Goal: Task Accomplishment & Management: Complete application form

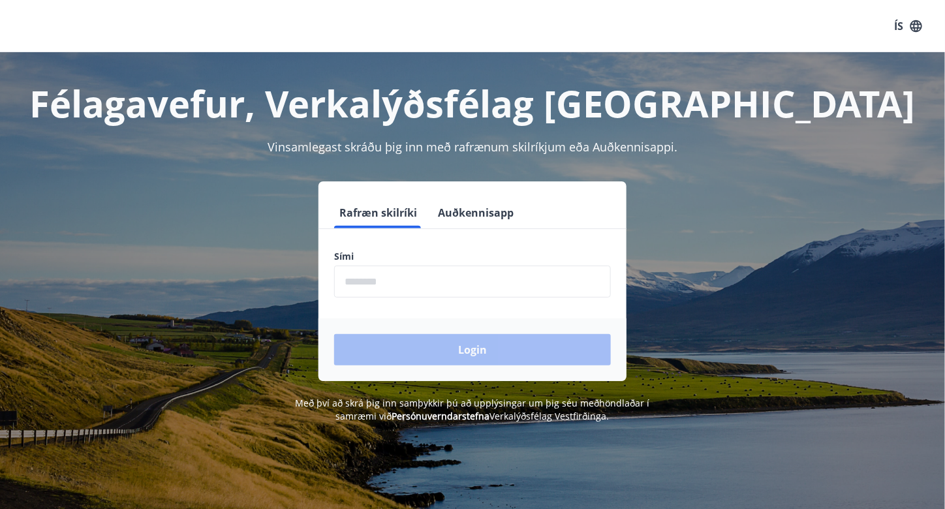
click at [420, 284] on input "phone" at bounding box center [472, 282] width 277 height 32
type input "********"
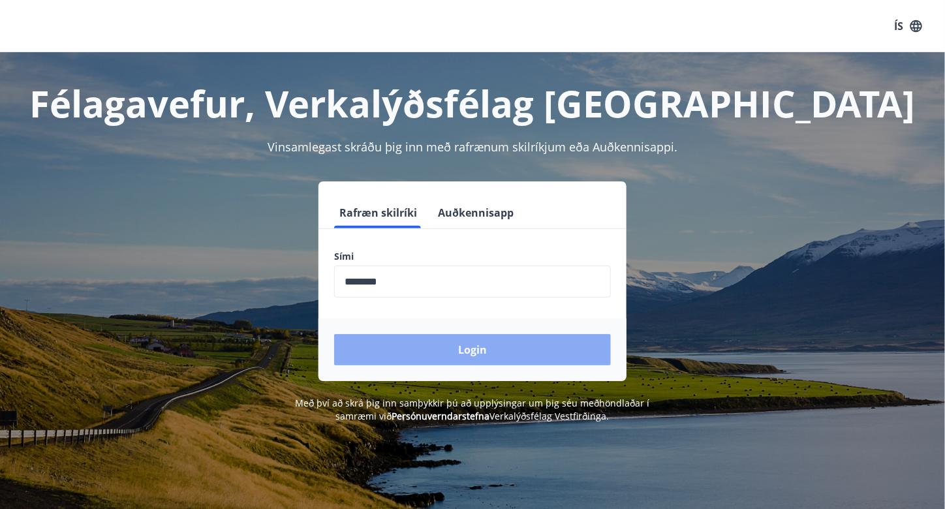
click at [448, 341] on button "Login" at bounding box center [472, 349] width 277 height 31
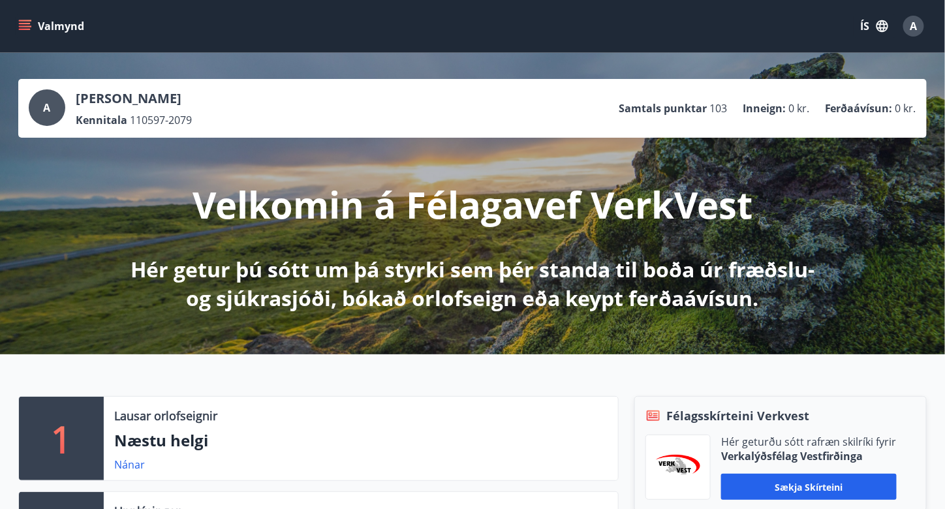
click at [33, 18] on button "Valmynd" at bounding box center [53, 25] width 74 height 23
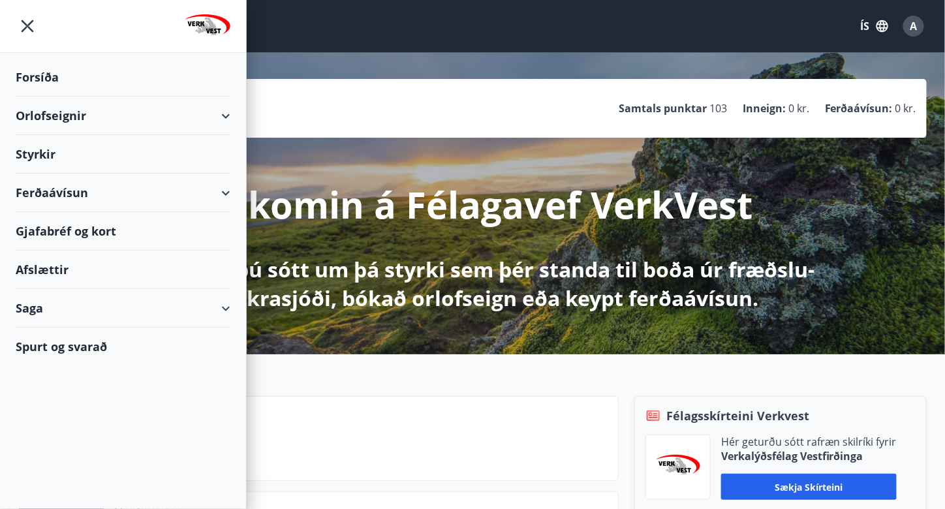
click at [123, 119] on div "Orlofseignir" at bounding box center [123, 116] width 215 height 38
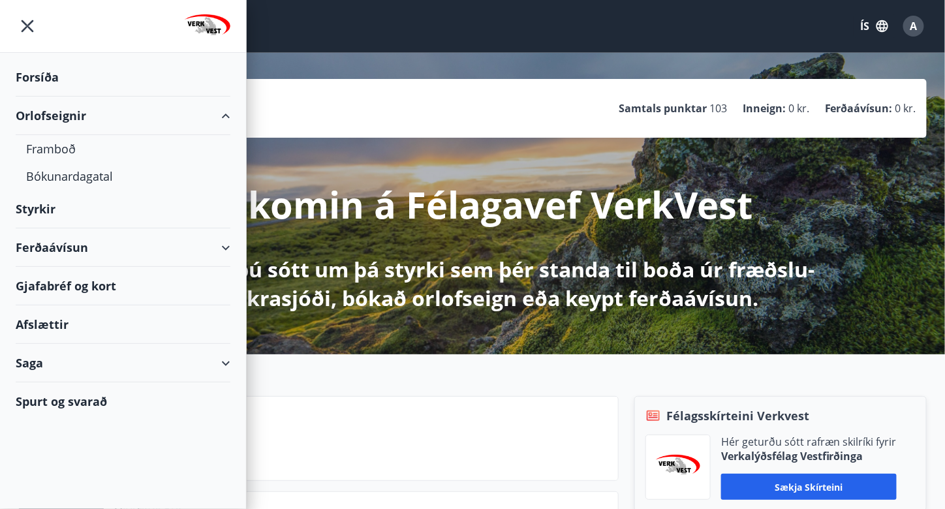
click at [123, 119] on div "Orlofseignir" at bounding box center [123, 116] width 215 height 38
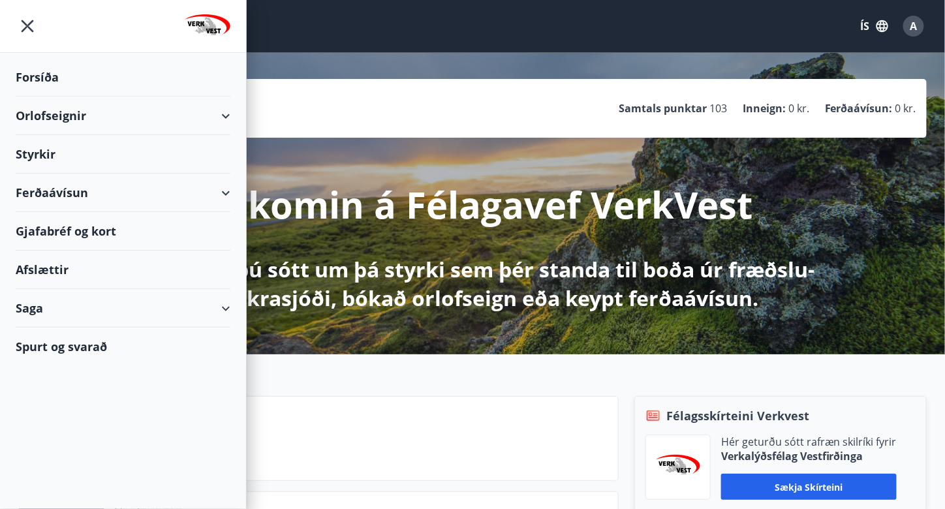
click at [119, 196] on div "Ferðaávísun" at bounding box center [123, 193] width 215 height 38
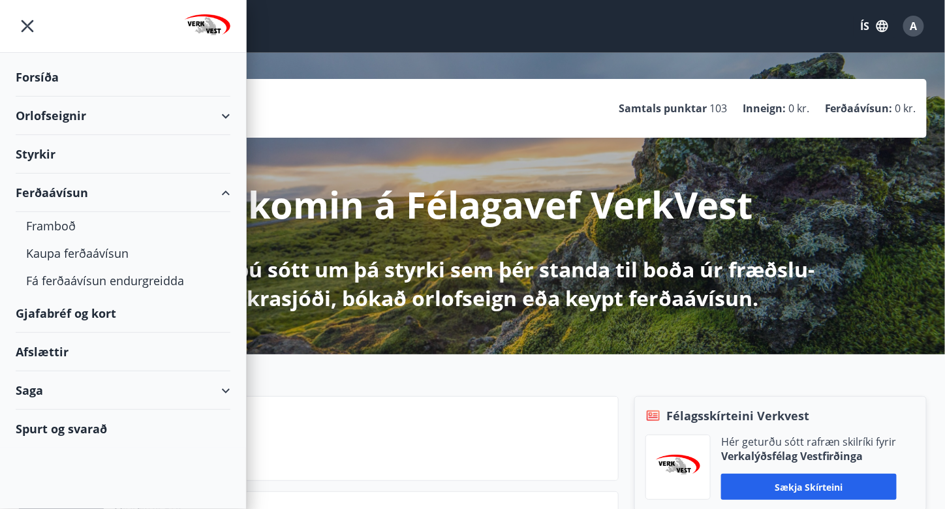
click at [119, 196] on div "Ferðaávísun" at bounding box center [123, 193] width 215 height 38
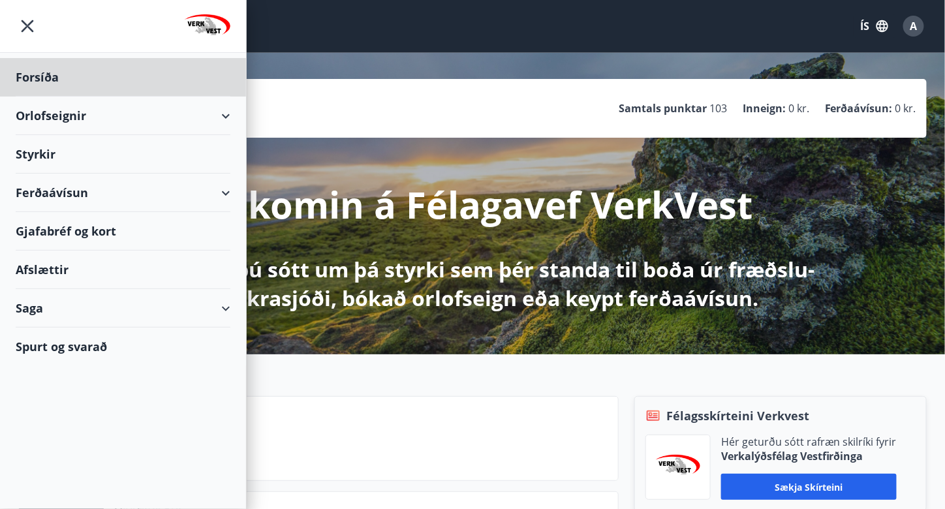
click at [33, 147] on div "Styrkir" at bounding box center [123, 154] width 215 height 38
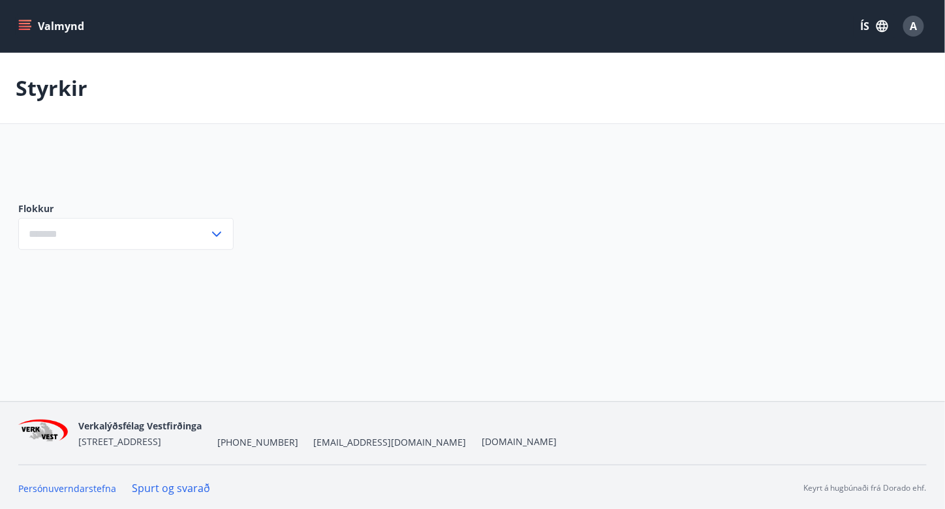
type input "***"
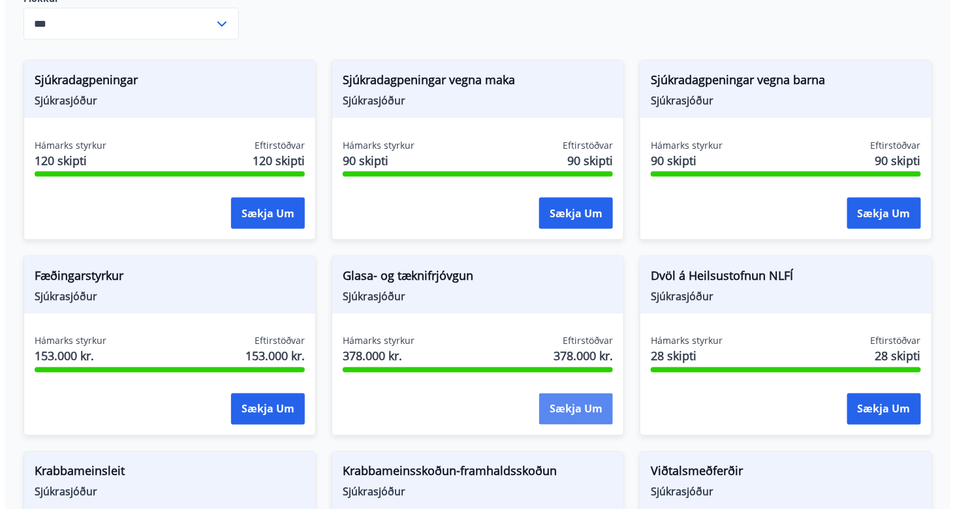
scroll to position [522, 0]
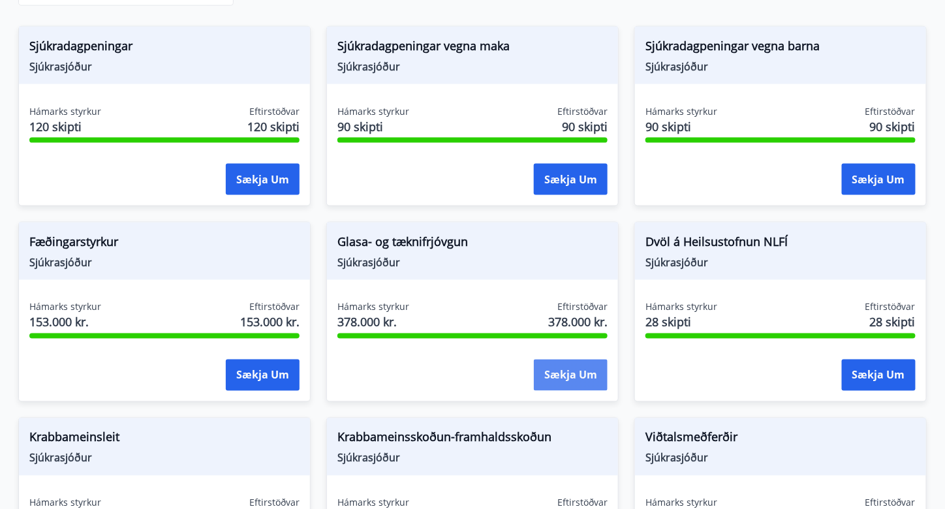
click at [567, 360] on button "Sækja um" at bounding box center [571, 375] width 74 height 31
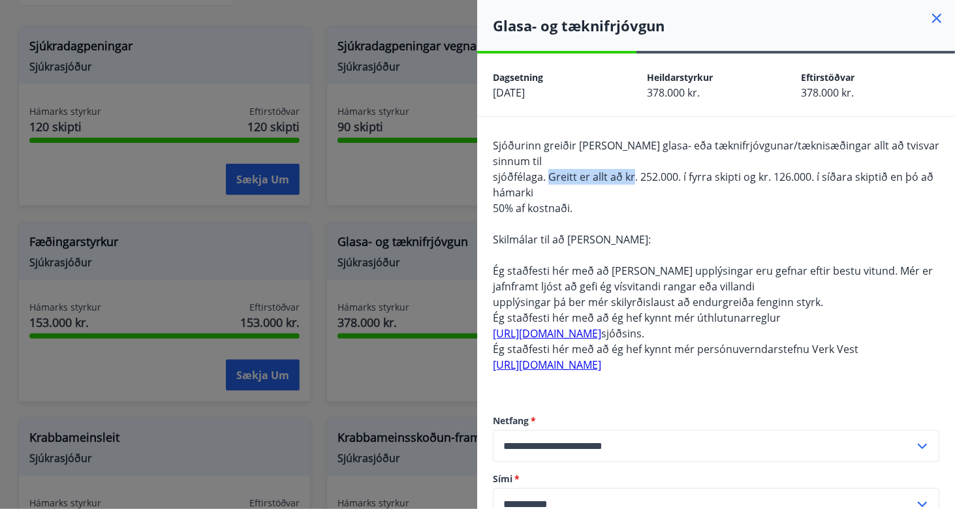
drag, startPoint x: 549, startPoint y: 176, endPoint x: 632, endPoint y: 182, distance: 83.8
click at [632, 182] on span "sjóðfélaga. Greitt er allt að kr. 252.000. í fyrra skipti og kr. 126.000. í síð…" at bounding box center [713, 185] width 440 height 30
click at [688, 216] on div "Sjóðurinn greiðir [PERSON_NAME] glasa- eða tæknifrjóvgunar/tæknisæðingar allt a…" at bounding box center [716, 263] width 446 height 251
click at [688, 224] on div "Sjóðurinn greiðir [PERSON_NAME] glasa- eða tæknifrjóvgunar/tæknisæðingar allt a…" at bounding box center [716, 263] width 446 height 251
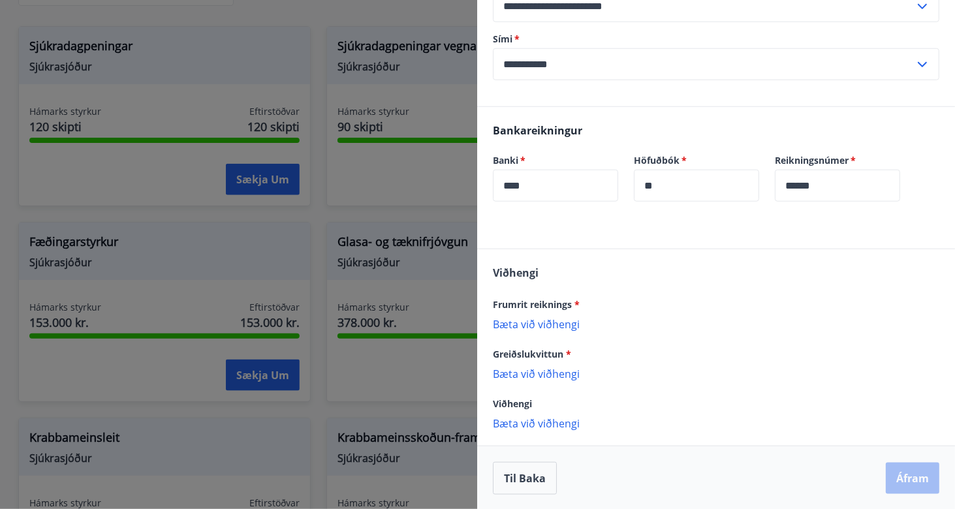
scroll to position [440, 0]
click at [549, 420] on p "Bæta við viðhengi" at bounding box center [716, 422] width 446 height 13
click at [566, 328] on p "Bæta við viðhengi" at bounding box center [716, 323] width 446 height 13
click at [636, 268] on div "Viðhengi Frumrit reiknings * [PERSON_NAME] við viðhengi {error_attachment_undef…" at bounding box center [716, 347] width 478 height 196
click at [547, 323] on p "Bæta við viðhengi" at bounding box center [716, 323] width 446 height 13
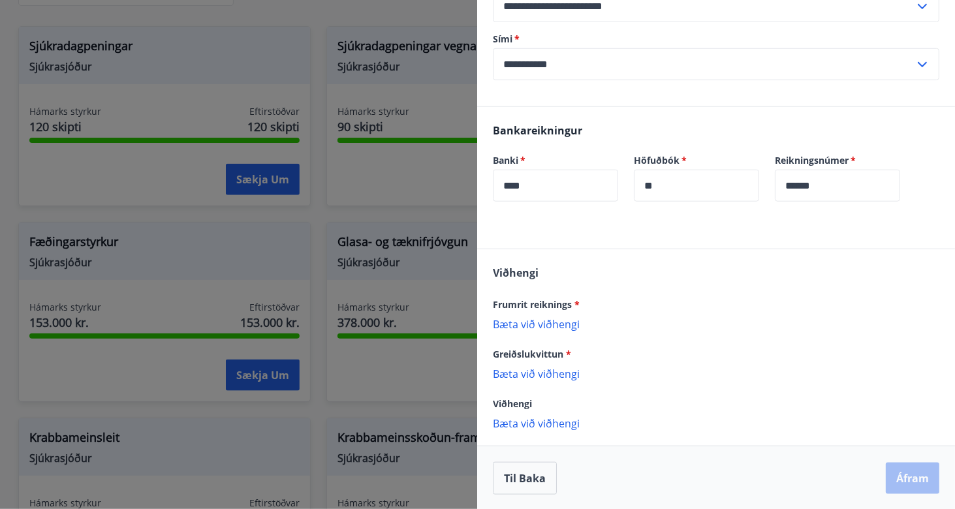
click at [572, 326] on p "Bæta við viðhengi" at bounding box center [716, 323] width 446 height 13
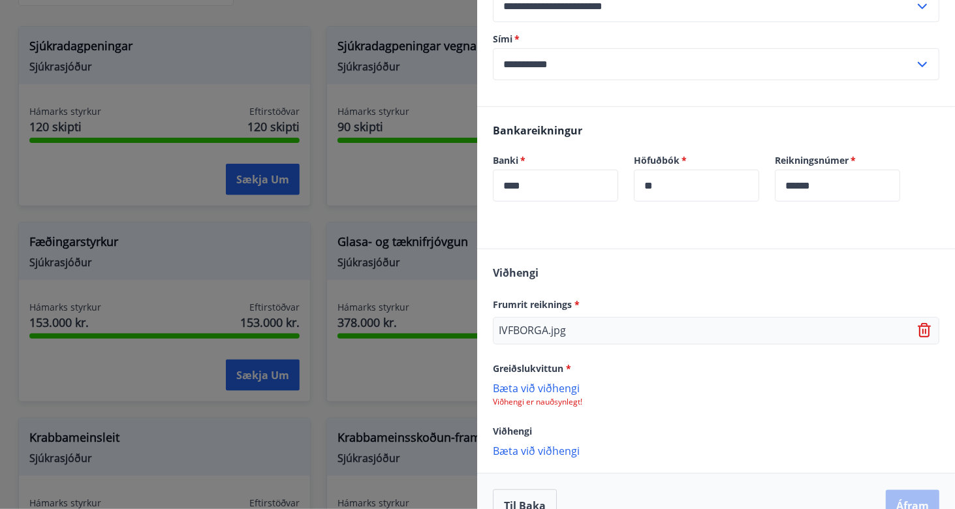
click at [557, 385] on p "Bæta við viðhengi" at bounding box center [716, 387] width 446 height 13
click at [566, 448] on p "Bæta við viðhengi" at bounding box center [716, 451] width 446 height 13
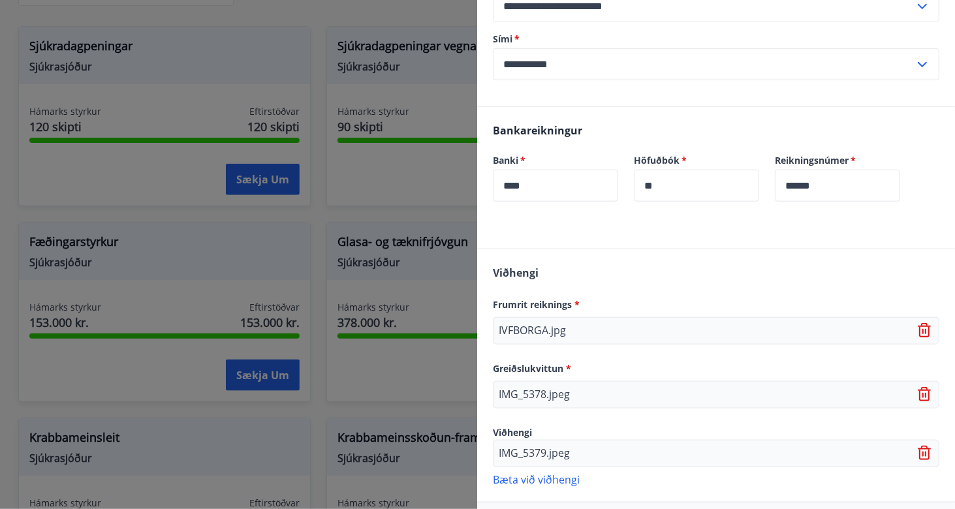
scroll to position [495, 0]
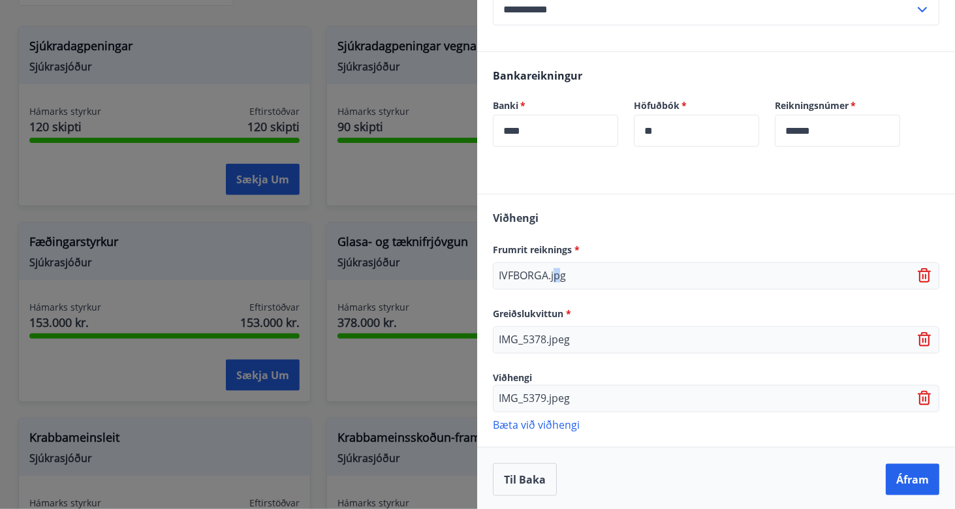
click at [557, 272] on p "IVFBORGA.jpg" at bounding box center [531, 276] width 67 height 16
click at [578, 391] on div "IMG_5379.jpeg" at bounding box center [716, 398] width 446 height 27
click at [554, 421] on p "Bæta við viðhengi" at bounding box center [716, 424] width 446 height 13
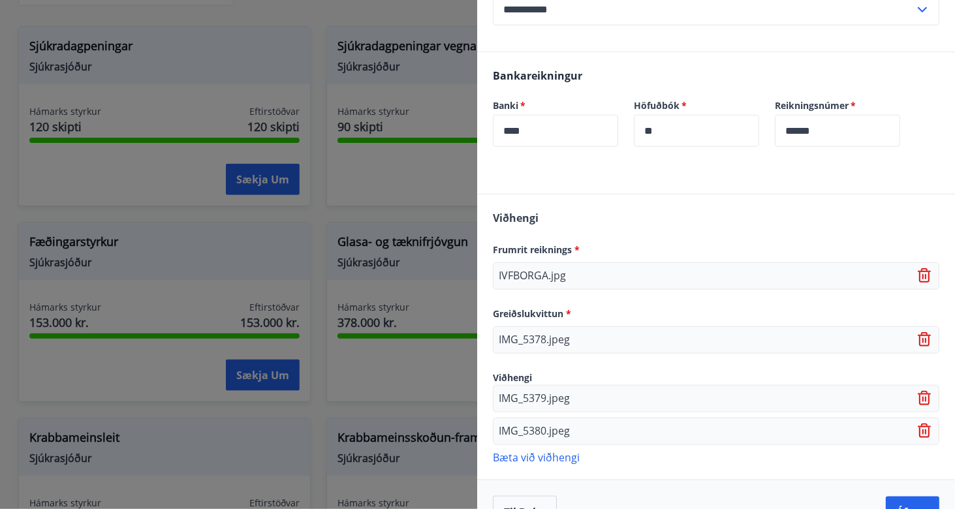
click at [524, 453] on p "Bæta við viðhengi" at bounding box center [716, 456] width 446 height 13
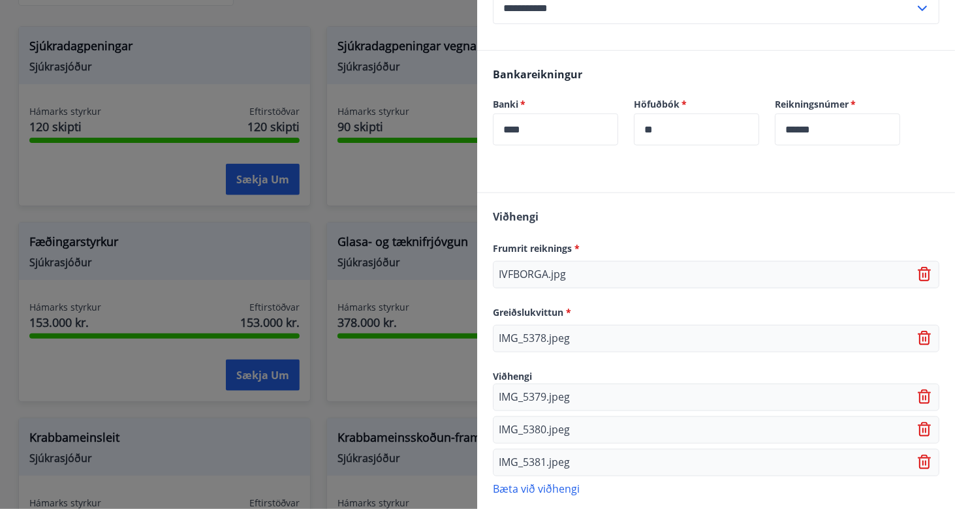
scroll to position [559, 0]
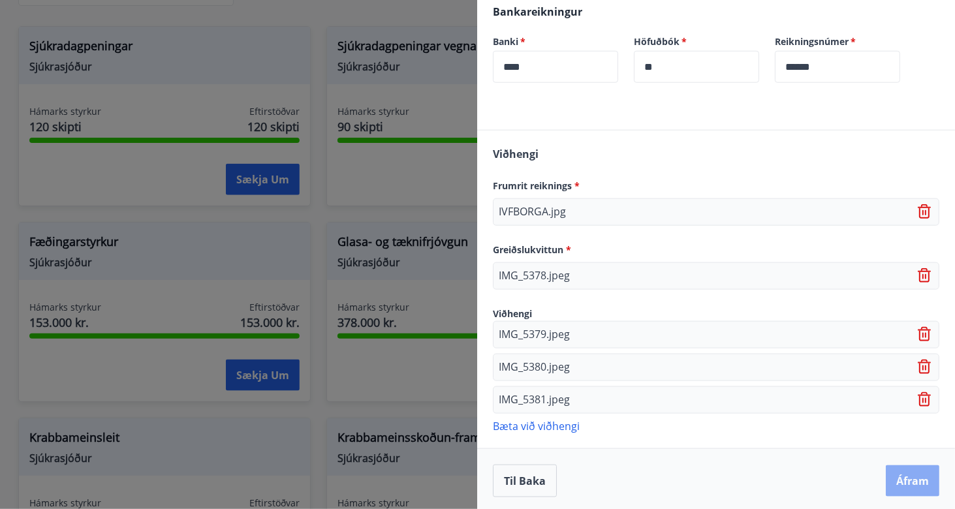
click at [904, 485] on button "Áfram" at bounding box center [912, 480] width 54 height 31
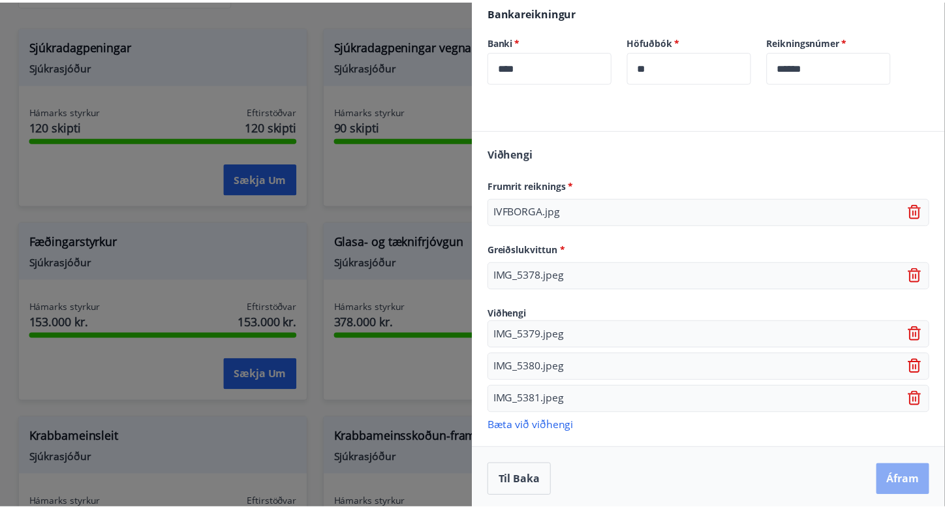
scroll to position [0, 0]
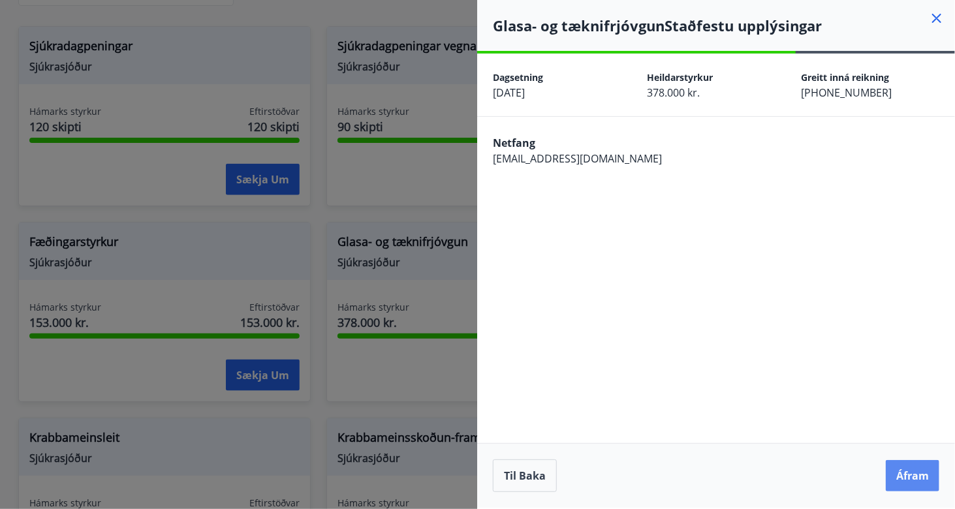
click at [910, 479] on button "Áfram" at bounding box center [912, 475] width 54 height 31
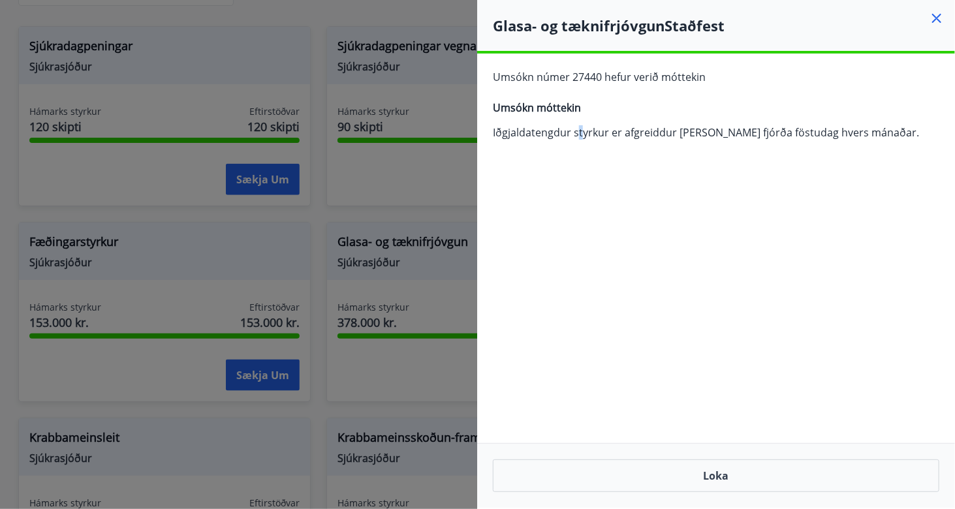
drag, startPoint x: 578, startPoint y: 142, endPoint x: 585, endPoint y: 139, distance: 7.6
click at [583, 140] on div "Umsókn númer 27440 hefur verið móttekin Umsókn móttekin Iðgjaldatengdur styrkur…" at bounding box center [716, 110] width 478 height 112
click at [623, 156] on div "Umsókn númer 27440 hefur verið móttekin Umsókn móttekin Iðgjaldatengdur styrkur…" at bounding box center [716, 110] width 478 height 112
click at [724, 481] on button "Loka" at bounding box center [716, 475] width 446 height 33
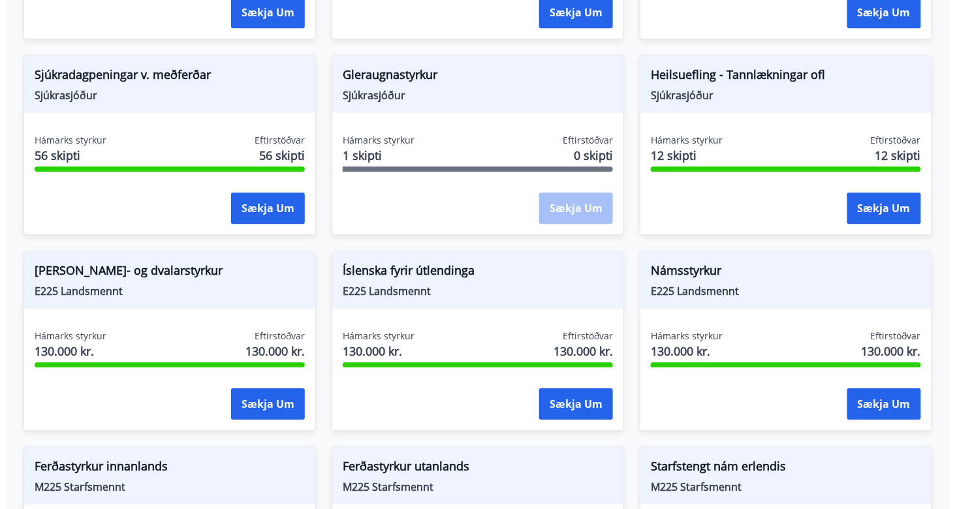
scroll to position [1174, 0]
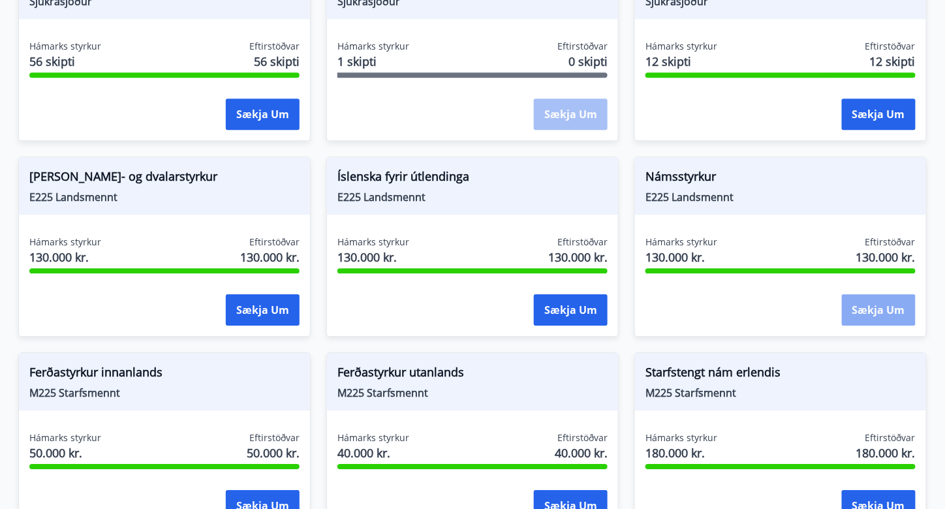
click at [869, 294] on button "Sækja um" at bounding box center [879, 309] width 74 height 31
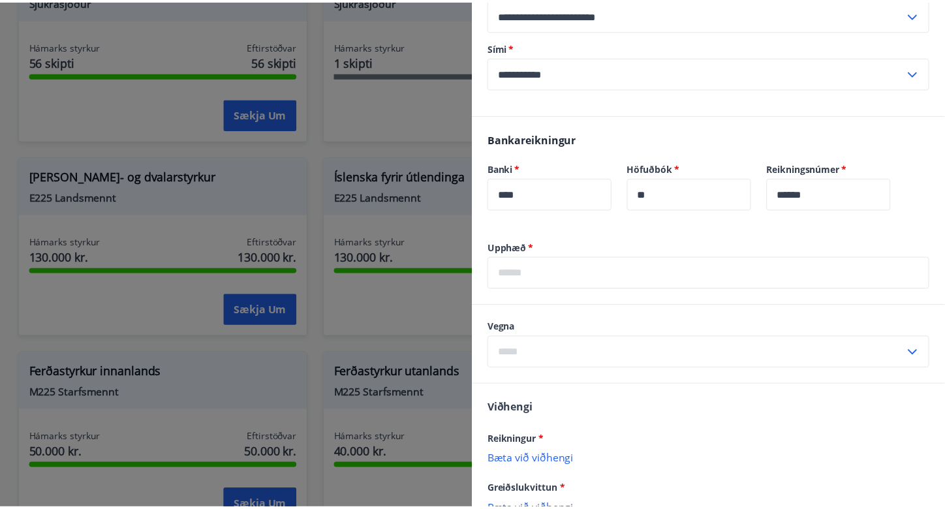
scroll to position [391, 0]
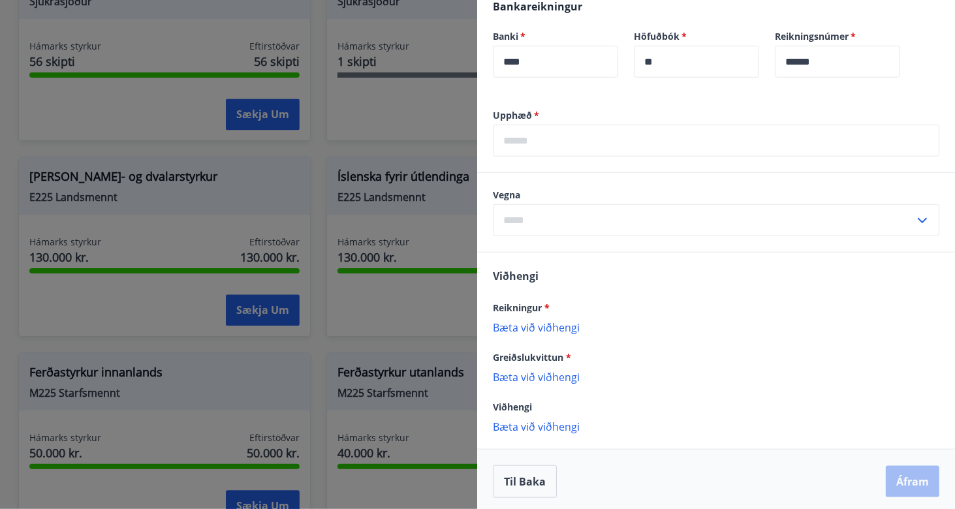
click at [421, 289] on div at bounding box center [477, 254] width 955 height 509
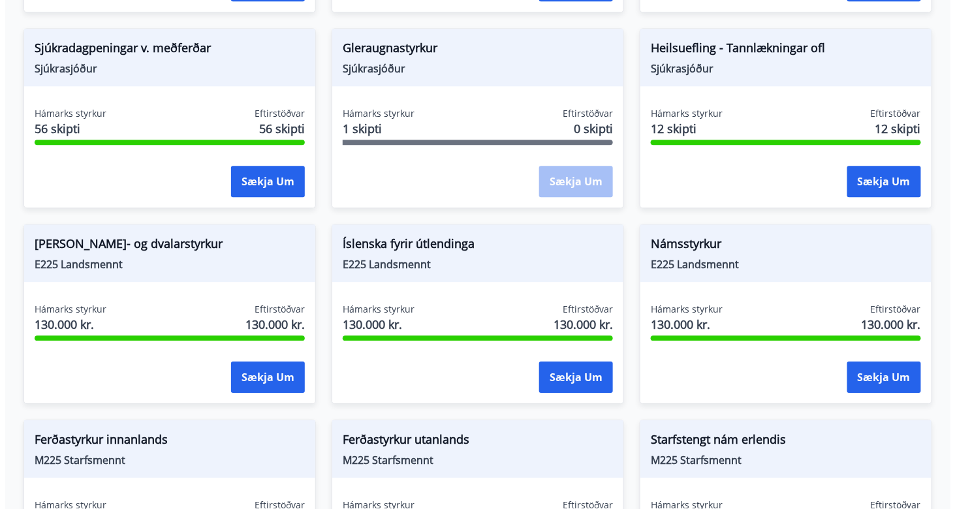
scroll to position [1044, 0]
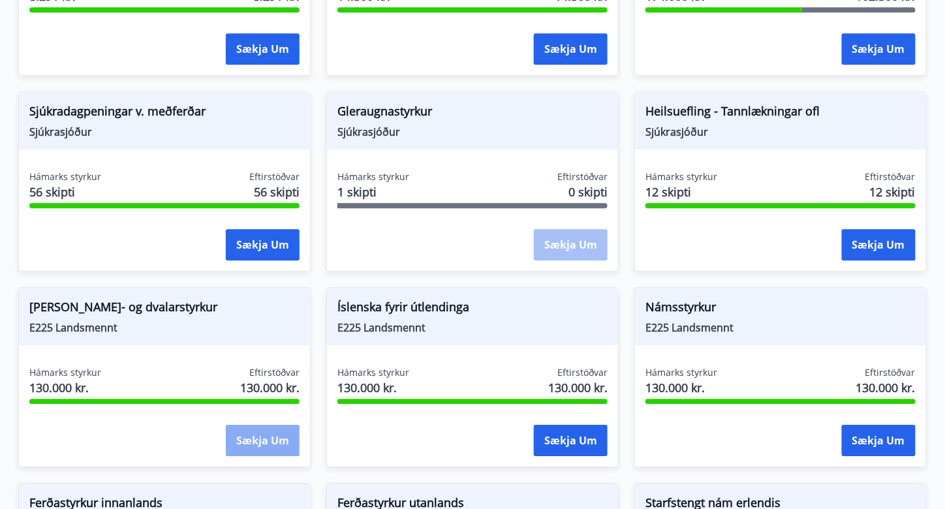
click at [239, 425] on button "Sækja um" at bounding box center [263, 440] width 74 height 31
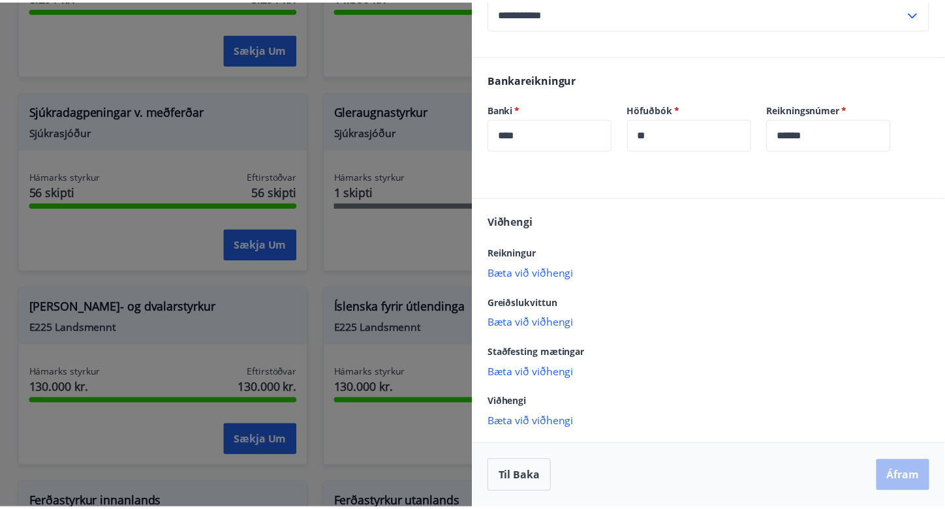
scroll to position [0, 0]
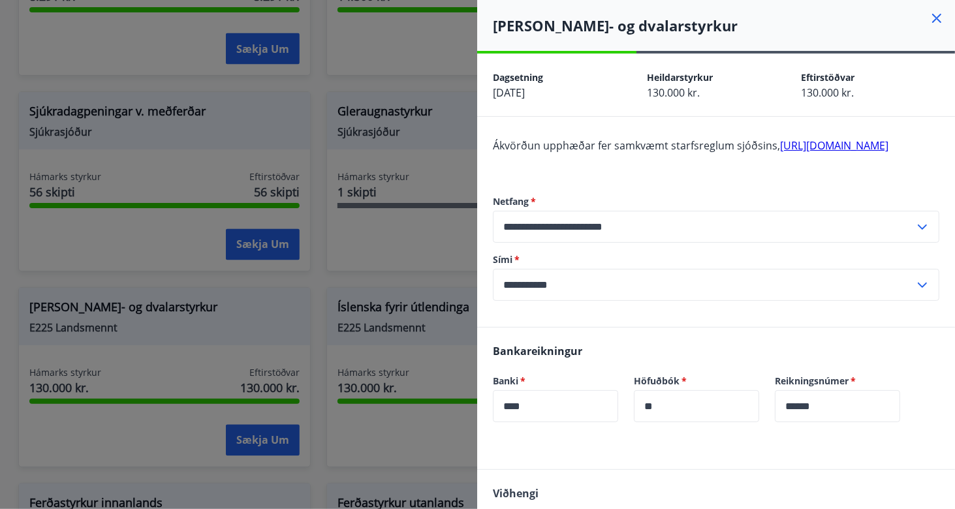
click at [256, 334] on div at bounding box center [477, 254] width 955 height 509
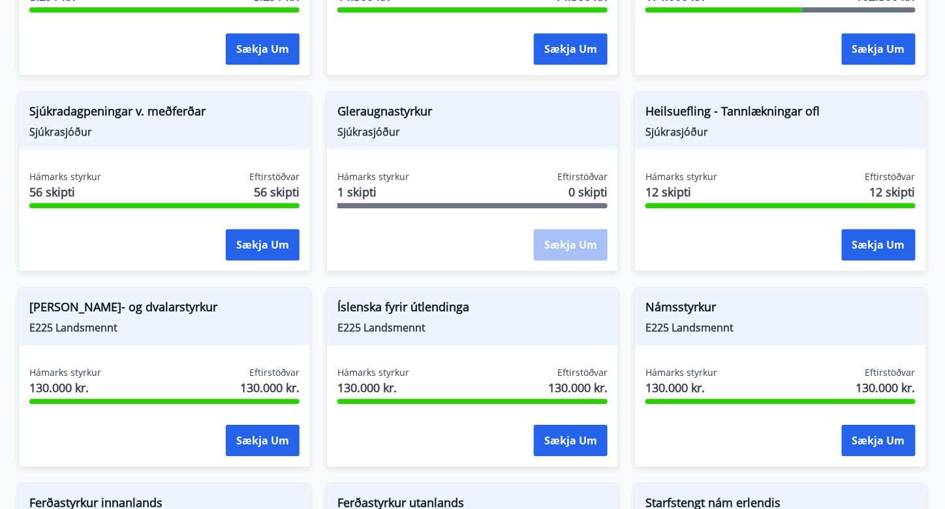
scroll to position [848, 0]
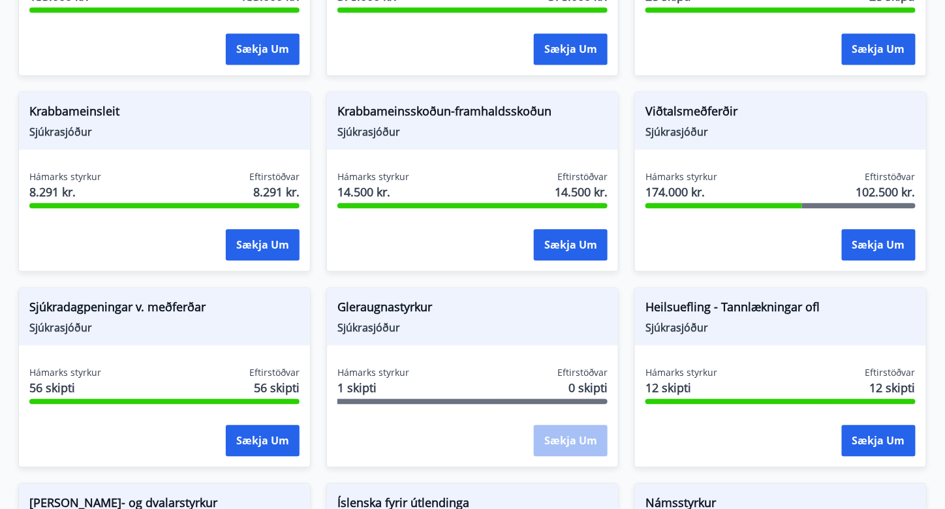
click at [146, 320] on span "Sjúkrasjóður" at bounding box center [164, 327] width 270 height 14
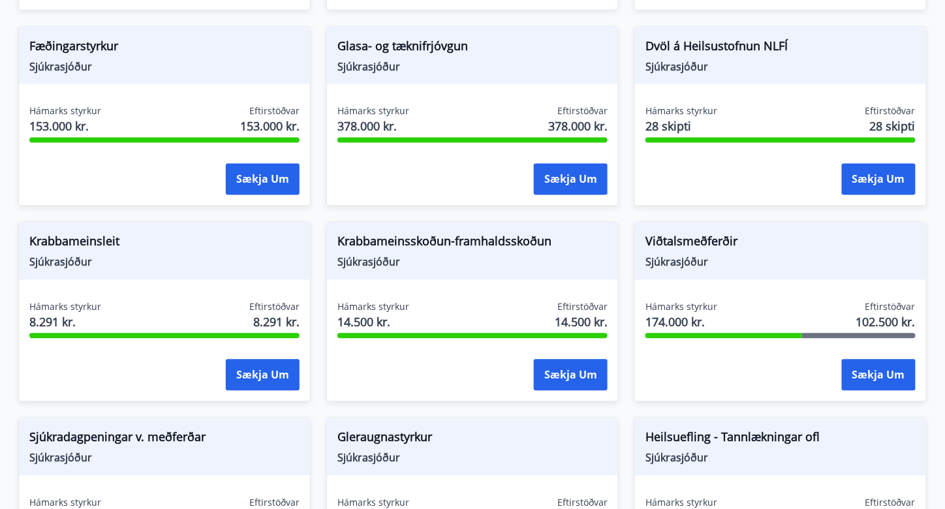
click at [130, 255] on span "Sjúkrasjóður" at bounding box center [164, 262] width 270 height 14
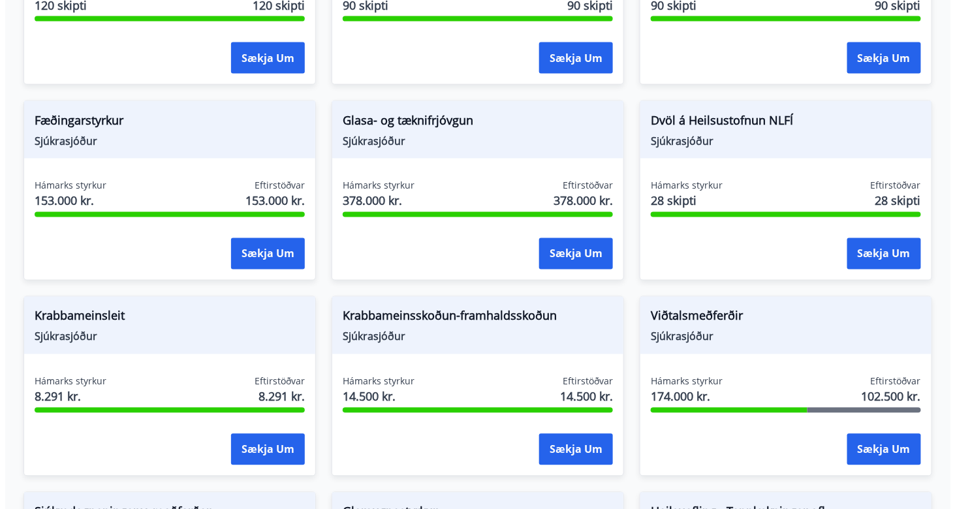
scroll to position [587, 0]
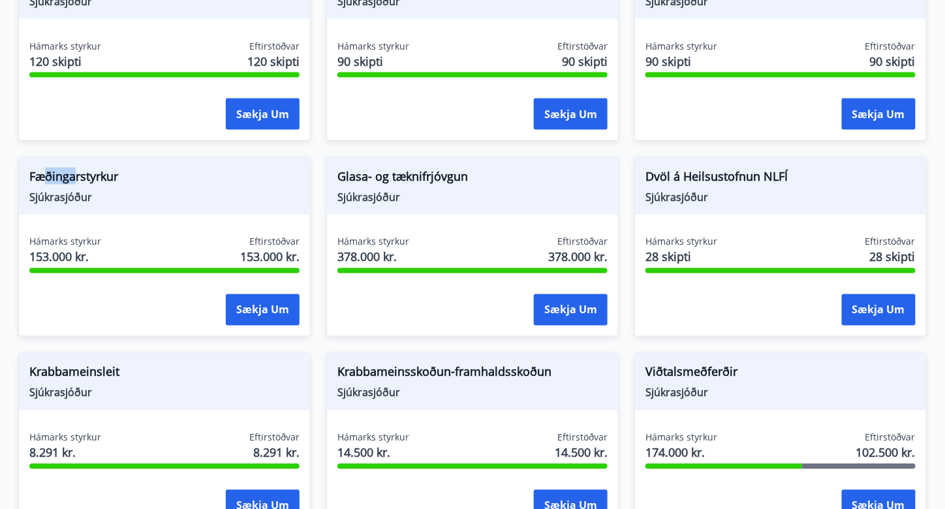
drag, startPoint x: 76, startPoint y: 172, endPoint x: 46, endPoint y: 172, distance: 29.4
click at [46, 172] on span "Fæðingarstyrkur" at bounding box center [164, 179] width 270 height 22
click at [108, 190] on span "Sjúkrasjóður" at bounding box center [164, 197] width 270 height 14
click at [233, 294] on button "Sækja um" at bounding box center [263, 309] width 74 height 31
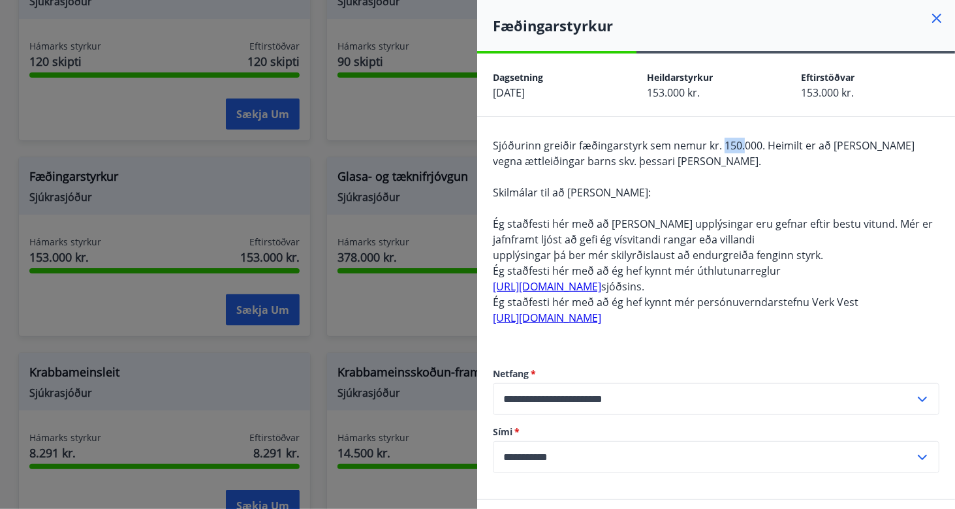
drag, startPoint x: 719, startPoint y: 142, endPoint x: 740, endPoint y: 144, distance: 20.9
click at [740, 144] on span "Sjóðurinn greiðir fæðingarstyrk sem nemur kr. 150.000. Heimilt er að [PERSON_NA…" at bounding box center [703, 153] width 421 height 30
click at [759, 172] on div "Sjóðurinn greiðir fæðingarstyrk sem nemur kr. 150.000. Heimilt er að [PERSON_NA…" at bounding box center [716, 240] width 446 height 204
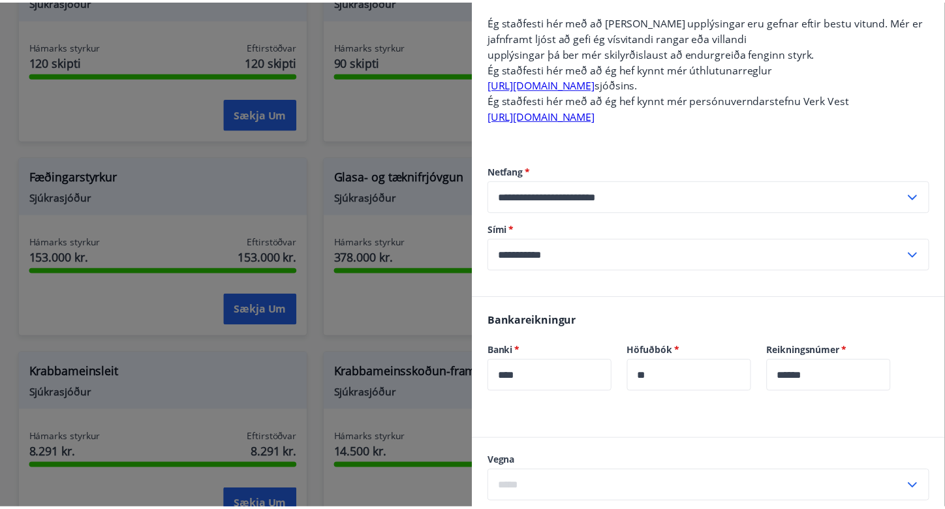
scroll to position [0, 0]
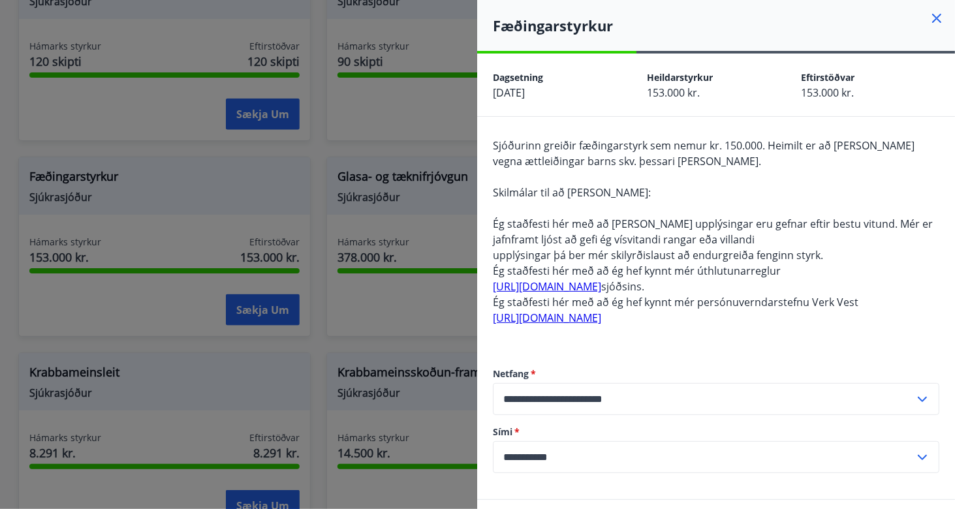
click at [327, 152] on div at bounding box center [477, 254] width 955 height 509
